Goal: Transaction & Acquisition: Purchase product/service

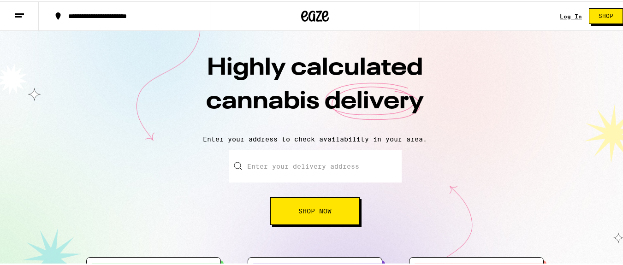
click at [563, 13] on div "Log In" at bounding box center [571, 15] width 22 height 6
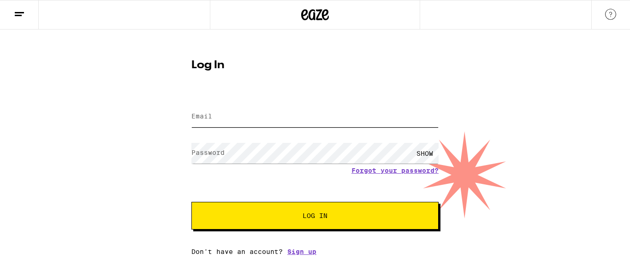
click at [215, 122] on input "Email" at bounding box center [314, 117] width 247 height 21
type input "[EMAIL_ADDRESS][DOMAIN_NAME]"
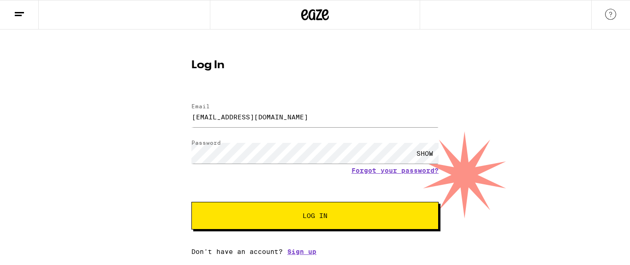
click at [427, 152] on div "SHOW" at bounding box center [425, 153] width 28 height 21
click at [427, 152] on div "HIDE" at bounding box center [425, 153] width 28 height 21
click at [310, 226] on button "Log In" at bounding box center [314, 216] width 247 height 28
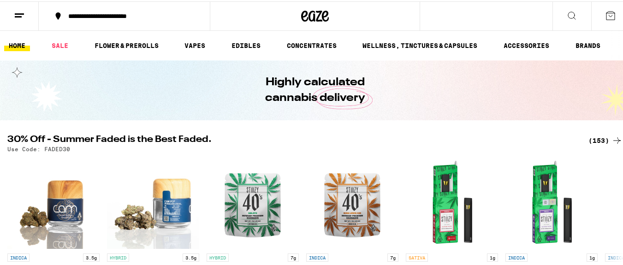
click at [20, 14] on icon at bounding box center [19, 14] width 11 height 11
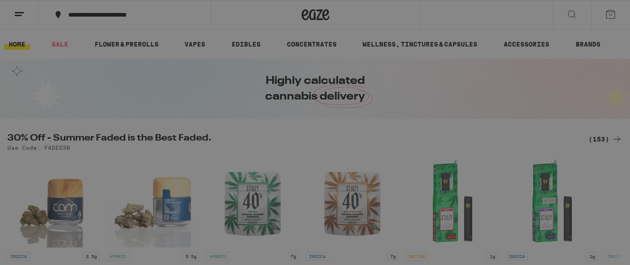
click at [89, 248] on link "Earn $ 40" at bounding box center [128, 248] width 162 height 11
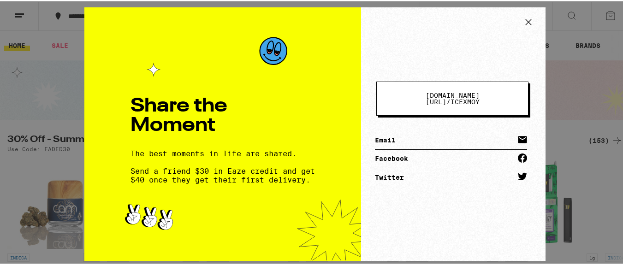
click at [527, 17] on icon at bounding box center [529, 21] width 14 height 14
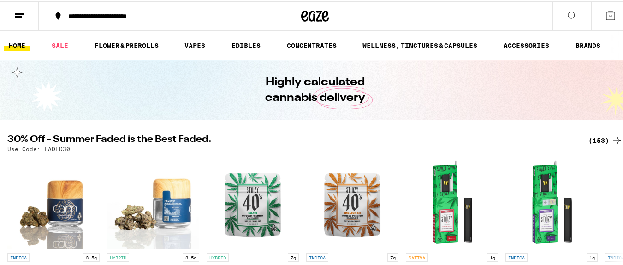
click at [22, 17] on icon at bounding box center [19, 14] width 11 height 11
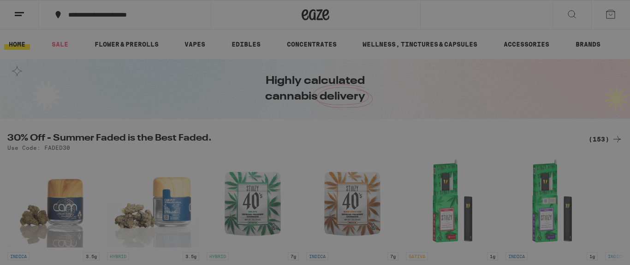
click at [75, 139] on div "Edibles" at bounding box center [69, 141] width 45 height 11
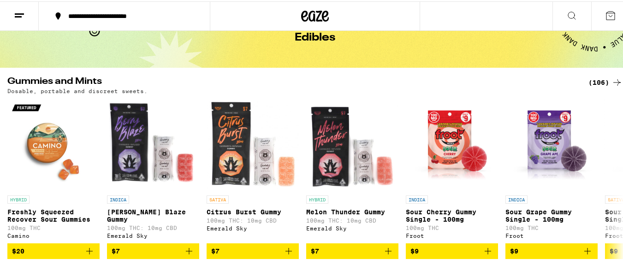
scroll to position [42, 0]
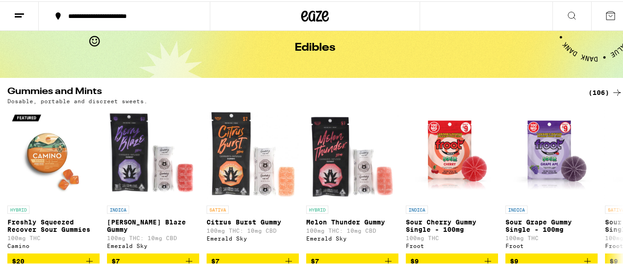
click at [611, 90] on icon at bounding box center [616, 91] width 11 height 11
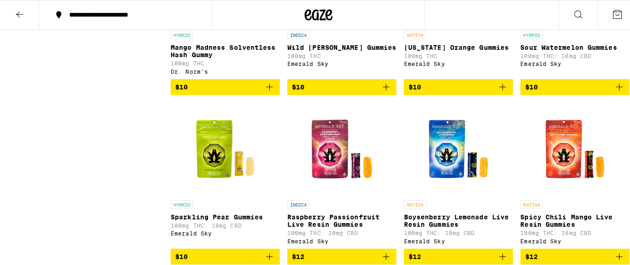
scroll to position [734, 0]
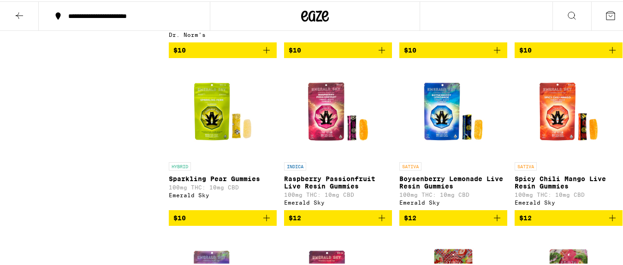
click at [311, 189] on p "Raspberry Passionfruit Live Resin Gummies" at bounding box center [338, 181] width 108 height 15
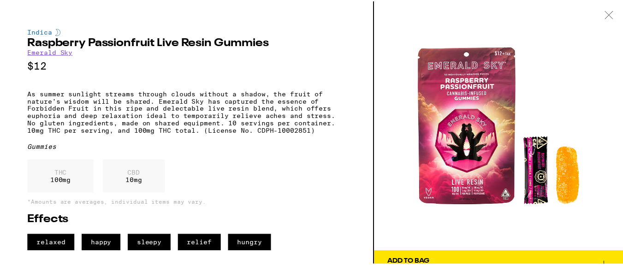
scroll to position [14, 0]
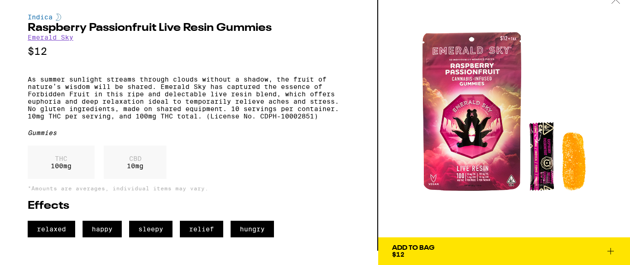
click at [611, 253] on icon at bounding box center [610, 251] width 6 height 6
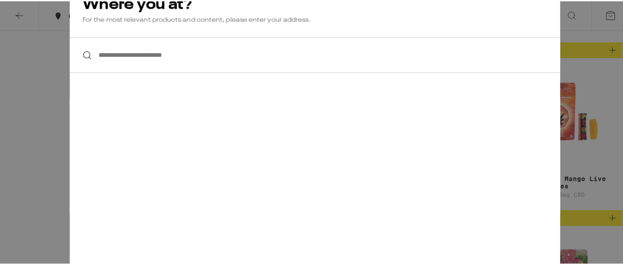
click at [107, 61] on input "**********" at bounding box center [315, 54] width 491 height 36
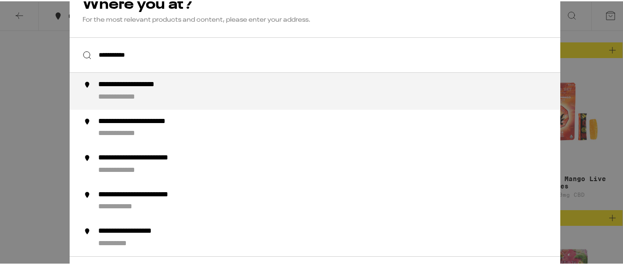
click at [133, 83] on div "**********" at bounding box center [145, 84] width 95 height 10
type input "**********"
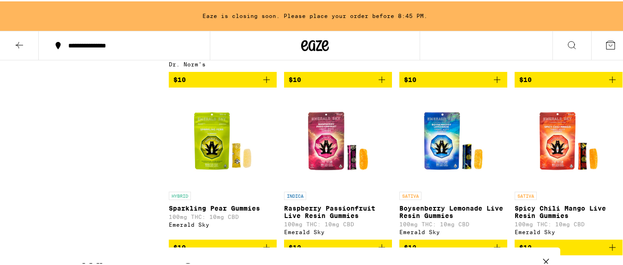
scroll to position [763, 0]
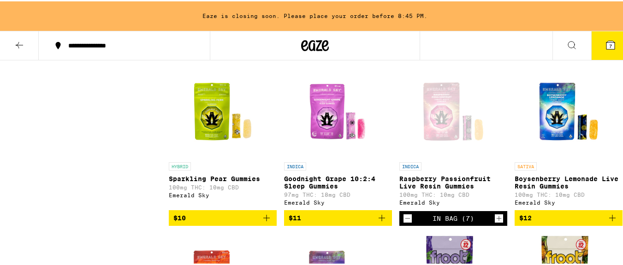
click at [609, 47] on span "7" at bounding box center [610, 45] width 3 height 6
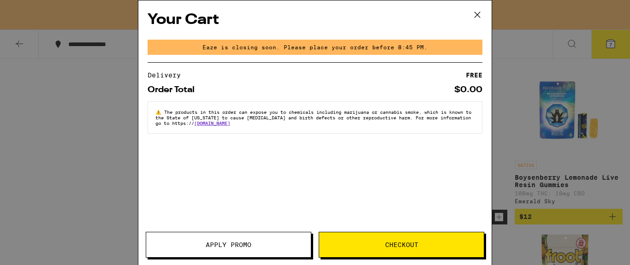
click at [476, 12] on icon at bounding box center [477, 15] width 14 height 14
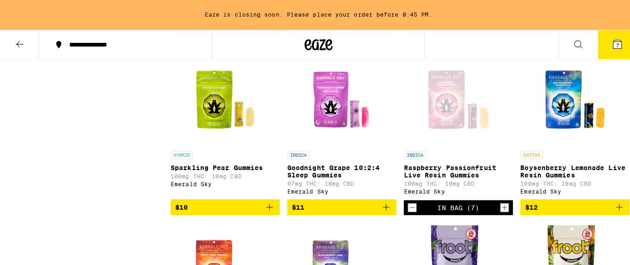
scroll to position [793, 0]
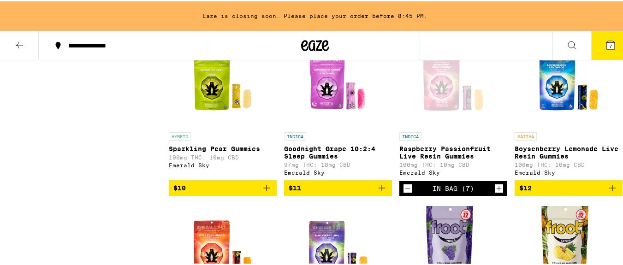
click at [606, 42] on icon at bounding box center [610, 44] width 8 height 8
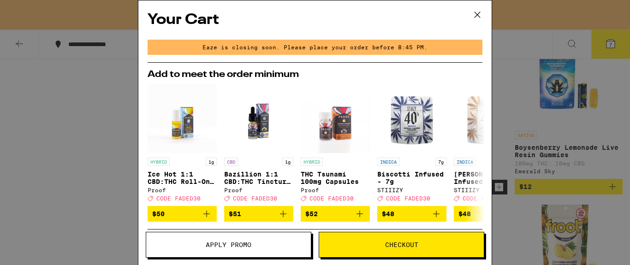
click at [475, 12] on icon at bounding box center [477, 15] width 6 height 6
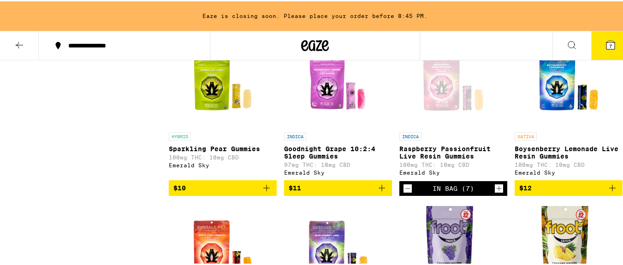
click at [496, 193] on icon "Increment" at bounding box center [499, 187] width 8 height 11
click at [607, 45] on icon at bounding box center [610, 44] width 8 height 8
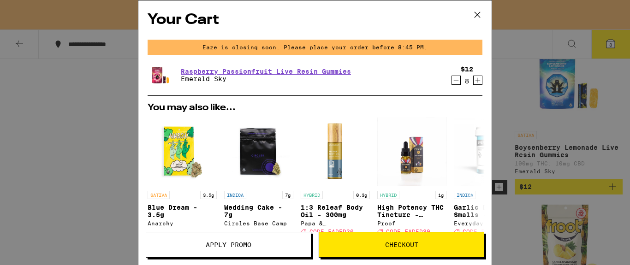
click at [247, 246] on span "Apply Promo" at bounding box center [229, 245] width 46 height 6
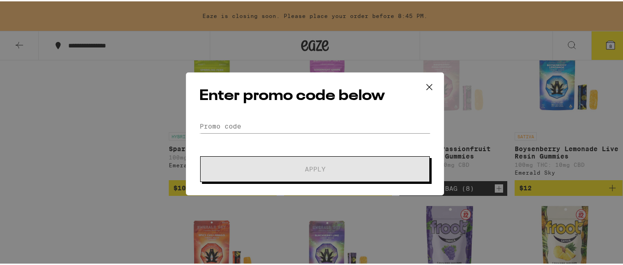
click at [212, 133] on form "Promo Code Apply" at bounding box center [314, 149] width 231 height 63
click at [213, 125] on input "Promo Code" at bounding box center [314, 125] width 231 height 14
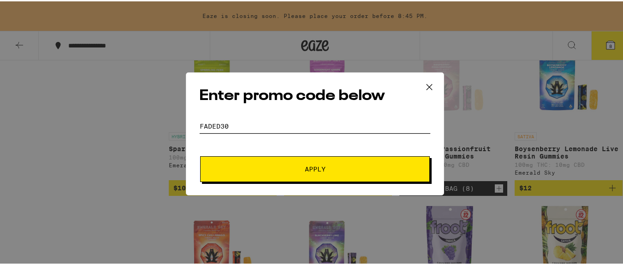
type input "faded30"
click at [268, 167] on span "Apply" at bounding box center [315, 168] width 166 height 6
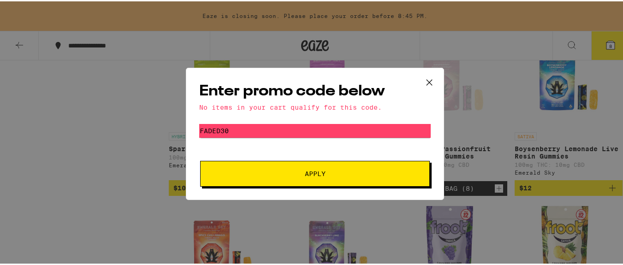
click at [423, 82] on icon at bounding box center [429, 81] width 14 height 14
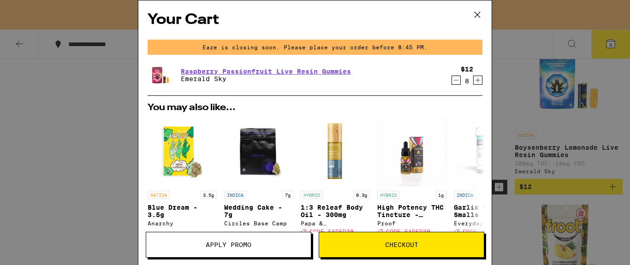
click at [454, 80] on icon "Decrement" at bounding box center [456, 80] width 5 height 0
click at [474, 79] on icon "Increment" at bounding box center [478, 80] width 8 height 11
click at [474, 78] on icon "Increment" at bounding box center [478, 80] width 8 height 11
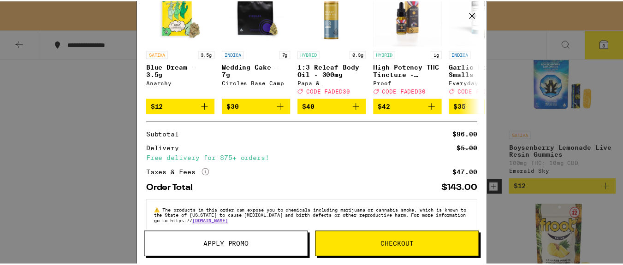
scroll to position [143, 0]
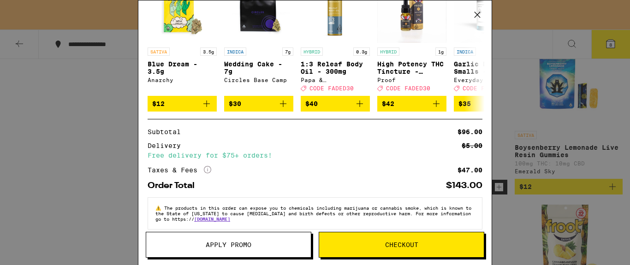
click at [480, 12] on icon at bounding box center [477, 15] width 14 height 14
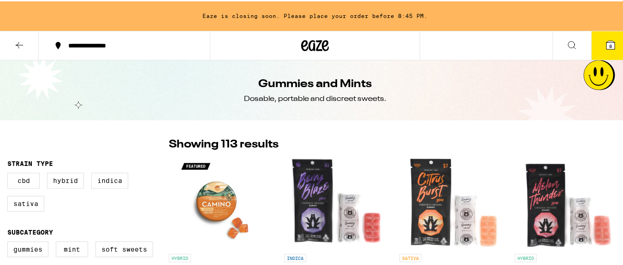
click at [12, 48] on button at bounding box center [19, 44] width 39 height 29
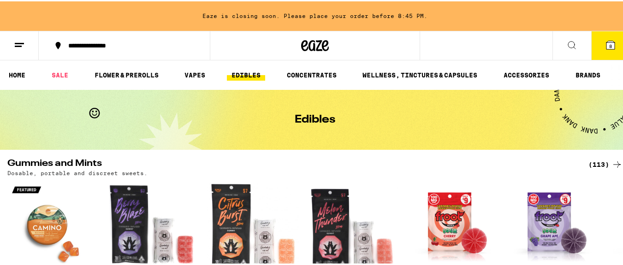
click at [11, 48] on button at bounding box center [19, 44] width 39 height 29
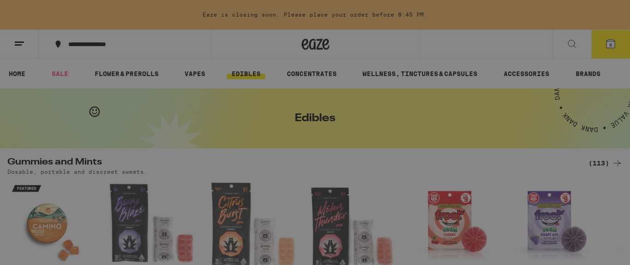
click at [103, 59] on div "Buy It Again" at bounding box center [79, 60] width 65 height 11
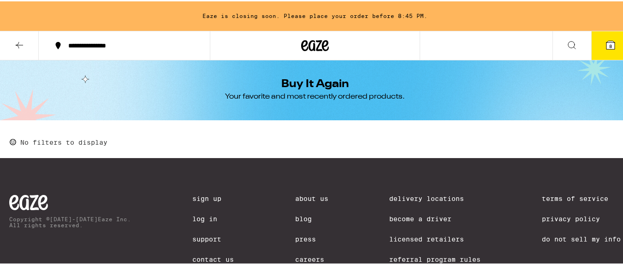
scroll to position [41, 0]
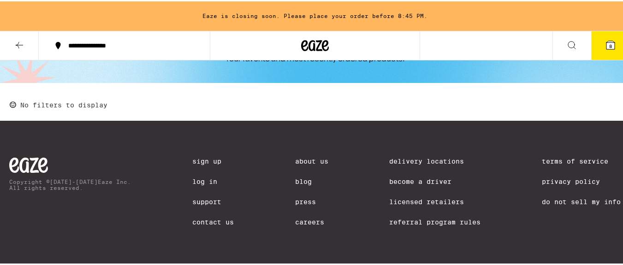
click at [192, 178] on link "Log In" at bounding box center [213, 180] width 42 height 7
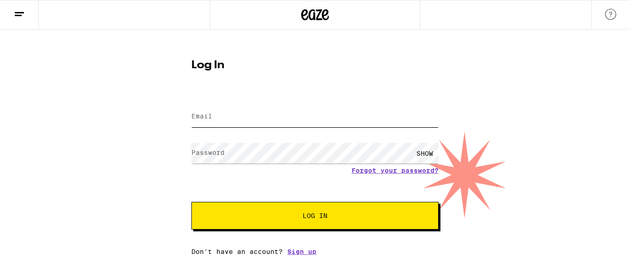
type input "[EMAIL_ADDRESS][DOMAIN_NAME]"
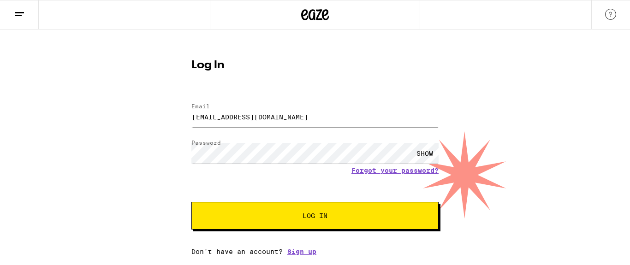
click at [267, 226] on button "Log In" at bounding box center [314, 216] width 247 height 28
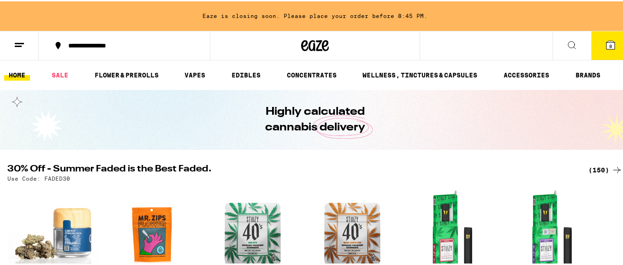
click at [20, 39] on icon at bounding box center [19, 43] width 11 height 11
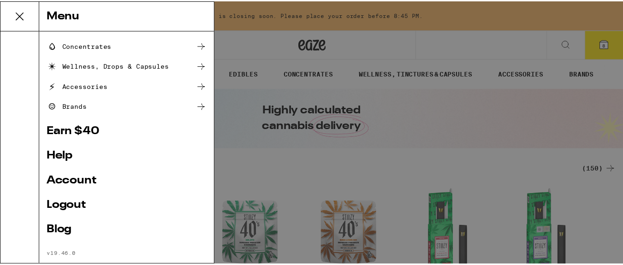
scroll to position [129, 0]
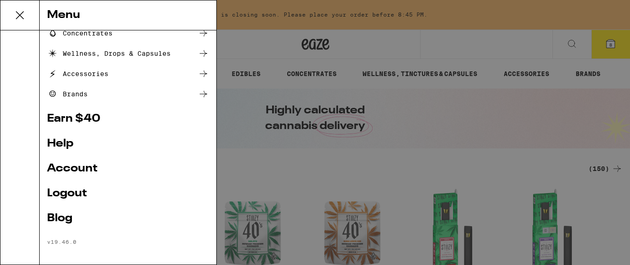
click at [78, 193] on link "Logout" at bounding box center [128, 193] width 162 height 11
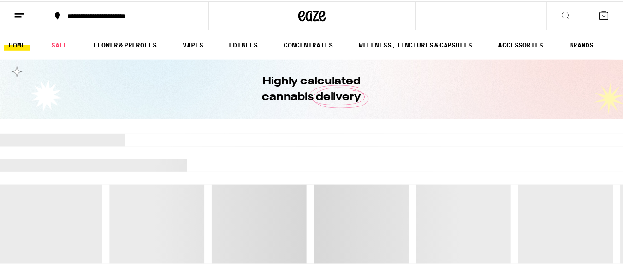
scroll to position [97, 0]
